Goal: Navigation & Orientation: Find specific page/section

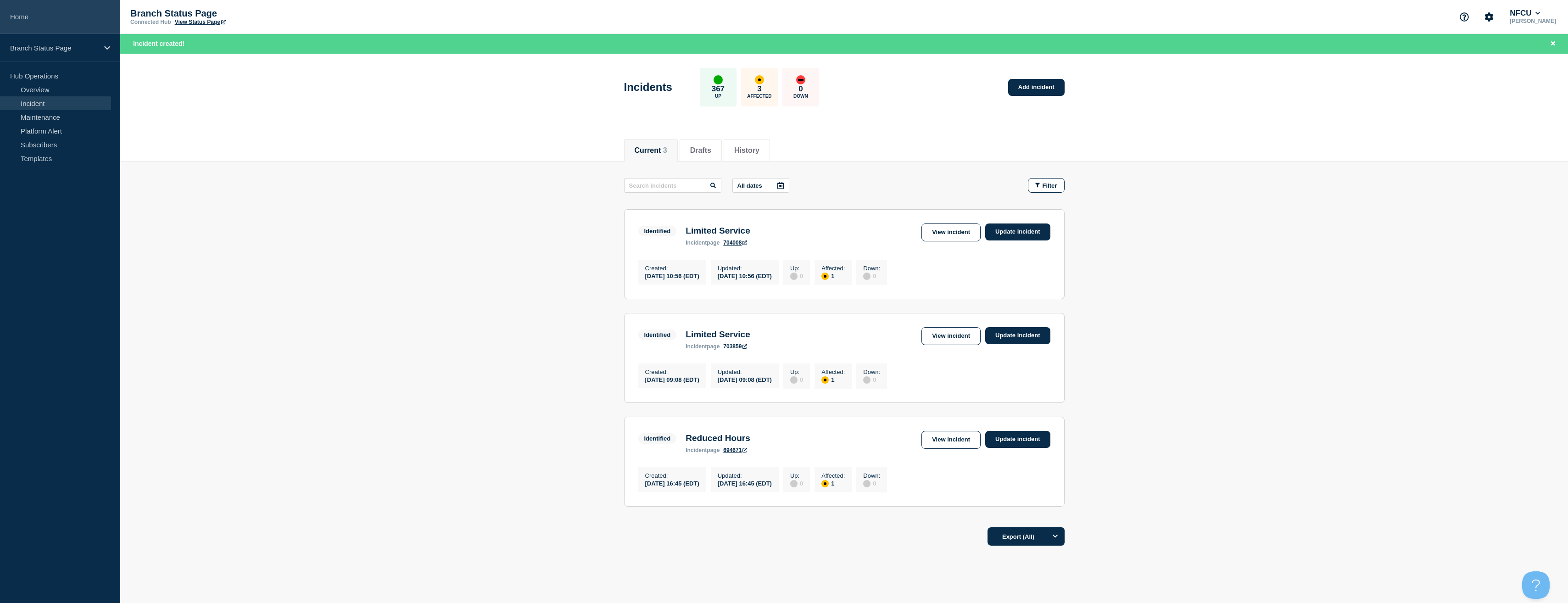
drag, startPoint x: 0, startPoint y: 0, endPoint x: 33, endPoint y: 29, distance: 43.9
click at [33, 29] on link "Home" at bounding box center [60, 17] width 120 height 34
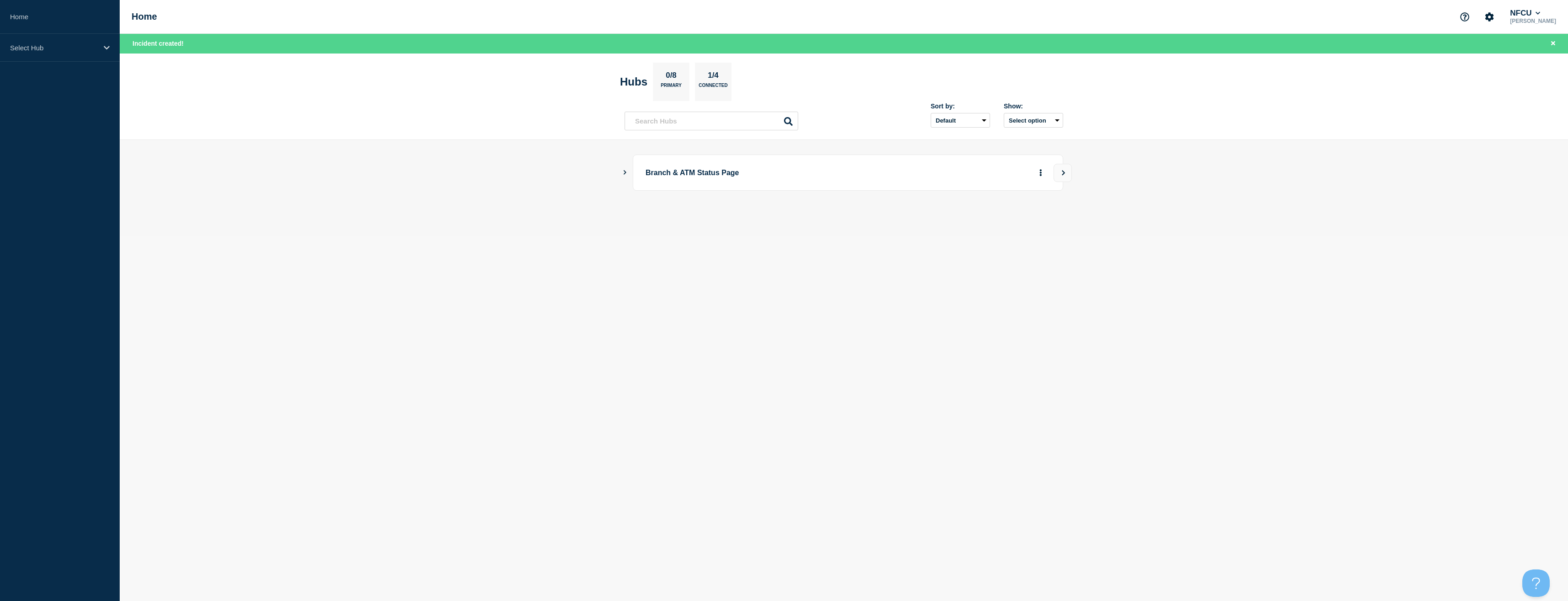
click at [623, 169] on button "Show Connected Hubs" at bounding box center [625, 172] width 5 height 7
click at [999, 219] on button "See overview" at bounding box center [1009, 218] width 48 height 18
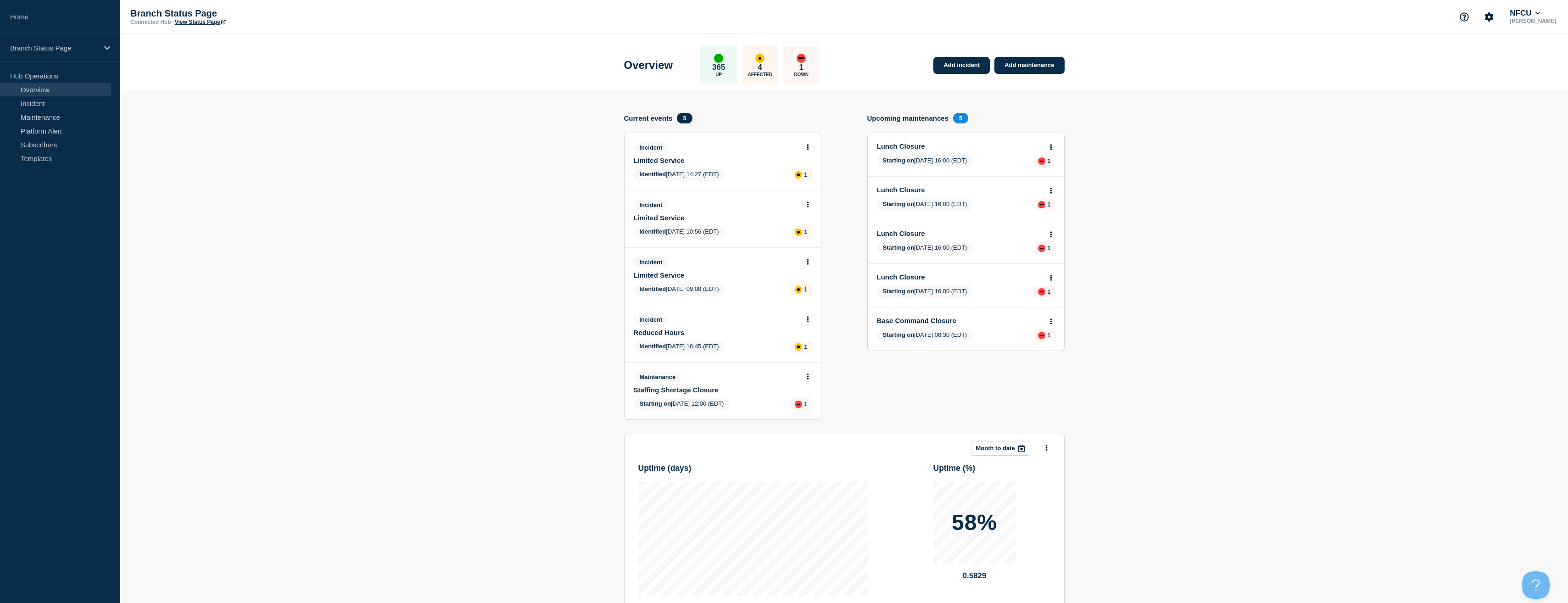
click at [1088, 386] on section "Add incident Add maintenance Current events 5 Incident Limited Service Identifi…" at bounding box center [844, 402] width 1448 height 625
click at [156, 194] on section "Add incident Add maintenance Current events 5 Incident Limited Service Identifi…" at bounding box center [844, 402] width 1448 height 625
click at [352, 330] on section "Add incident Add maintenance Current events 5 Incident Limited Service Identifi…" at bounding box center [844, 402] width 1448 height 625
